Goal: Task Accomplishment & Management: Complete application form

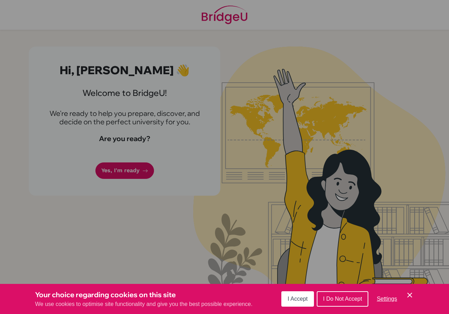
click at [297, 293] on button "I Accept" at bounding box center [297, 299] width 33 height 15
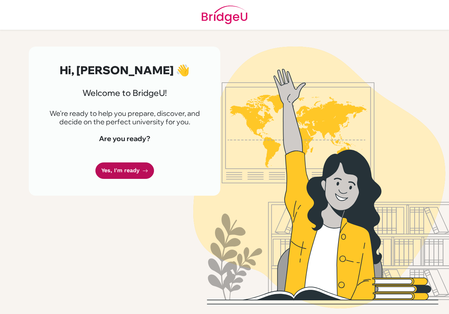
click at [114, 167] on link "Yes, I'm ready" at bounding box center [124, 171] width 59 height 16
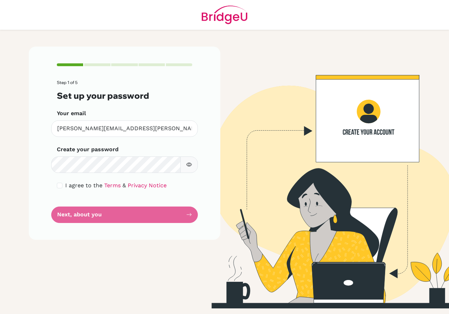
click at [187, 165] on icon "button" at bounding box center [189, 165] width 6 height 4
click at [190, 162] on icon "button" at bounding box center [189, 165] width 6 height 6
click at [59, 187] on input "checkbox" at bounding box center [60, 186] width 6 height 6
checkbox input "true"
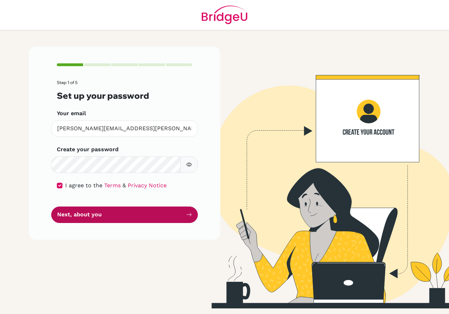
click at [97, 219] on button "Next, about you" at bounding box center [124, 215] width 147 height 16
